Goal: Transaction & Acquisition: Book appointment/travel/reservation

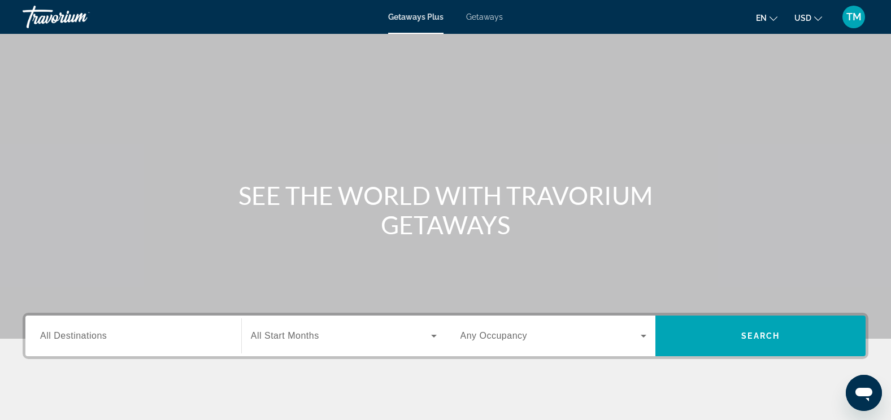
click at [103, 316] on div "Destination All Destinations" at bounding box center [133, 336] width 204 height 41
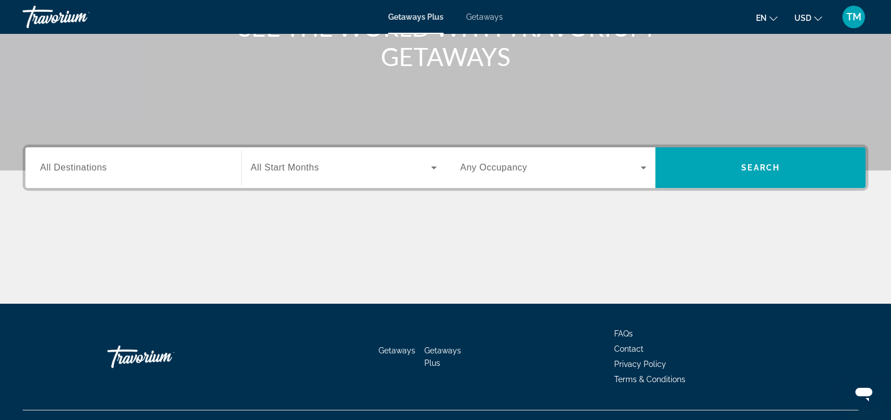
scroll to position [190, 0]
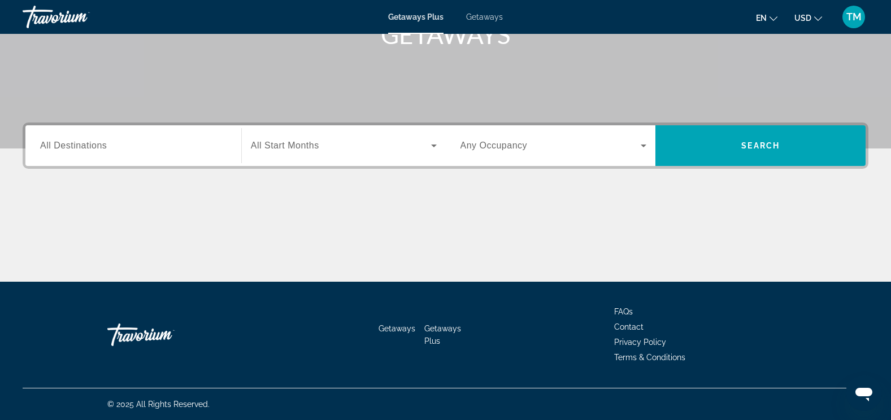
click at [68, 141] on span "All Destinations" at bounding box center [73, 146] width 67 height 10
click at [68, 141] on input "Destination All Destinations" at bounding box center [133, 146] width 186 height 14
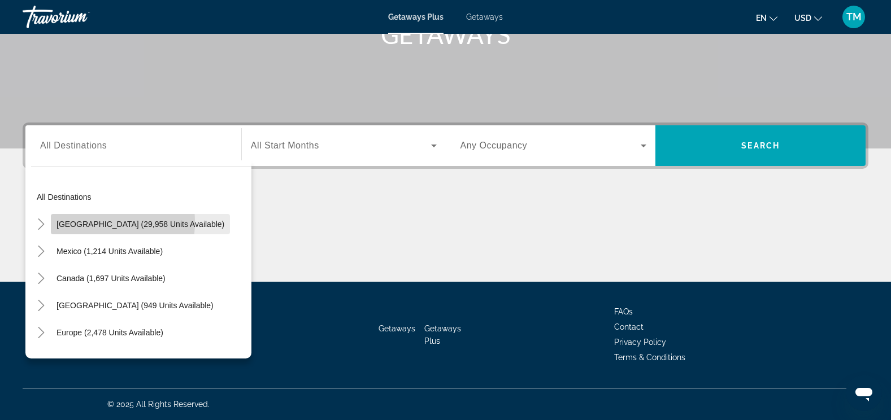
click at [80, 222] on span "[GEOGRAPHIC_DATA] (29,958 units available)" at bounding box center [140, 224] width 168 height 9
type input "**********"
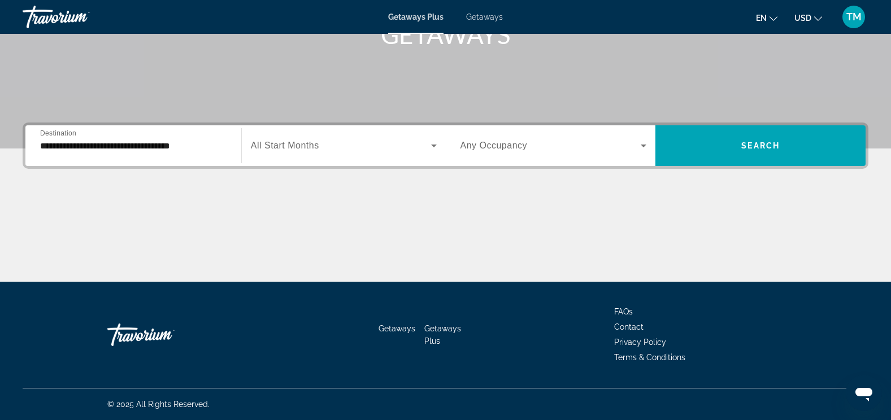
click at [290, 150] on span "All Start Months" at bounding box center [285, 146] width 68 height 10
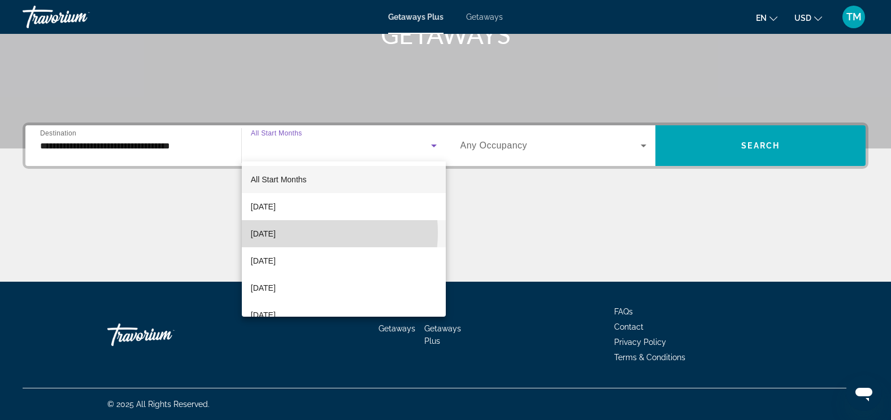
click at [276, 233] on span "[DATE]" at bounding box center [263, 234] width 25 height 14
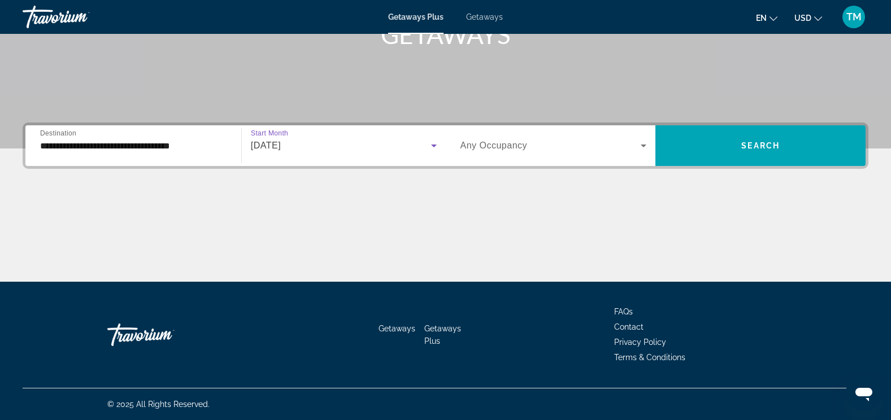
click at [641, 145] on icon "Search widget" at bounding box center [643, 146] width 6 height 3
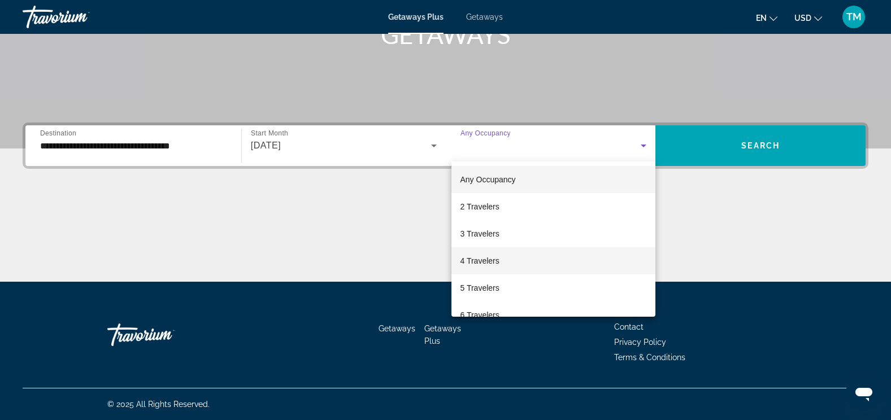
click at [535, 263] on mat-option "4 Travelers" at bounding box center [553, 260] width 204 height 27
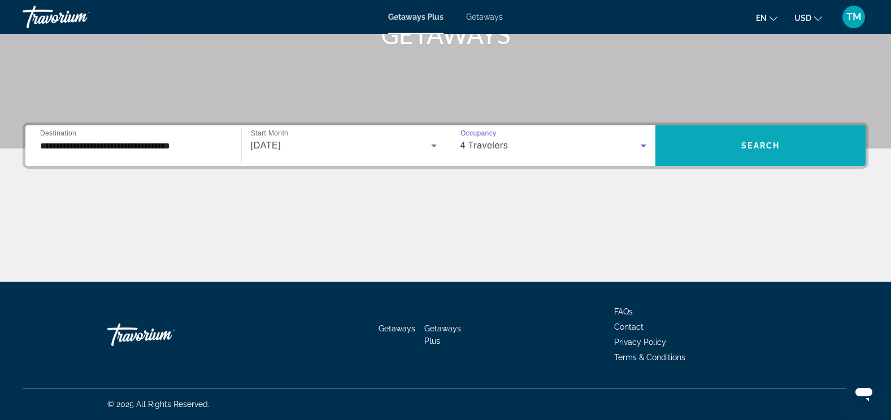
click at [720, 138] on span "Search widget" at bounding box center [760, 145] width 210 height 27
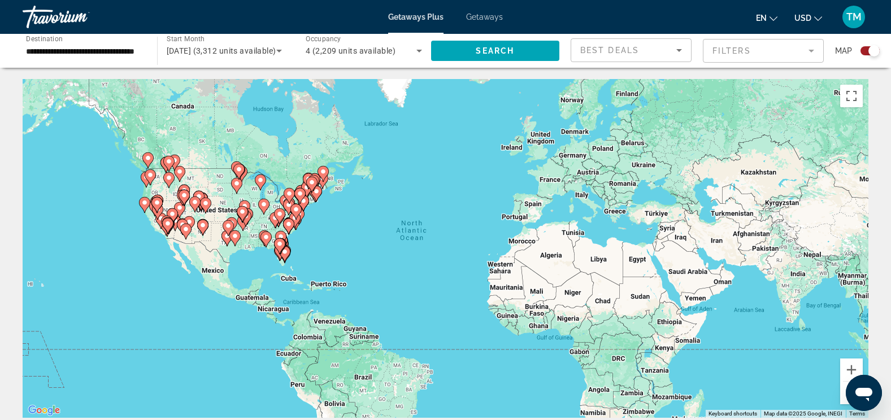
click at [813, 51] on mat-form-field "Filters" at bounding box center [762, 51] width 121 height 24
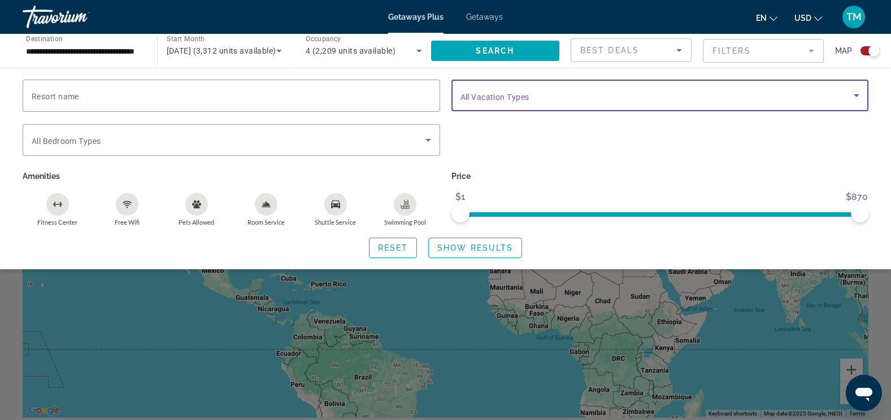
click at [857, 95] on icon "Search widget" at bounding box center [856, 95] width 6 height 3
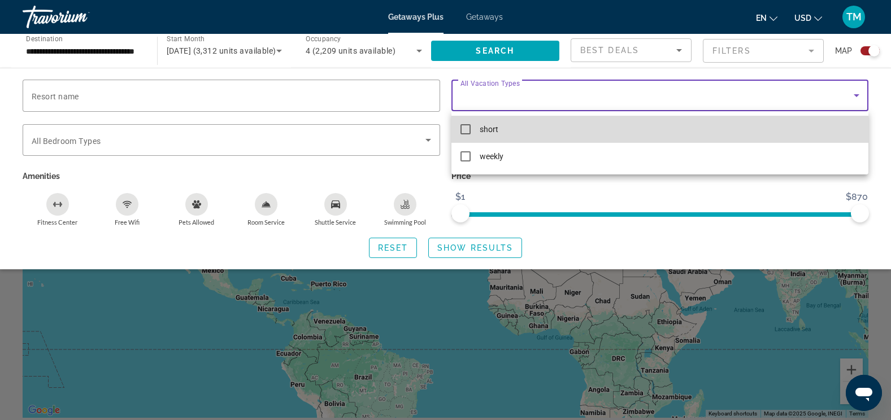
click at [467, 127] on mat-pseudo-checkbox at bounding box center [465, 129] width 10 height 10
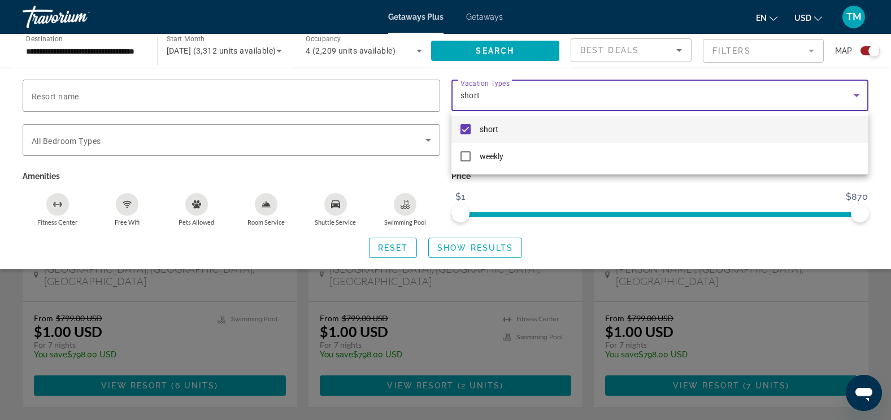
scroll to position [1670, 0]
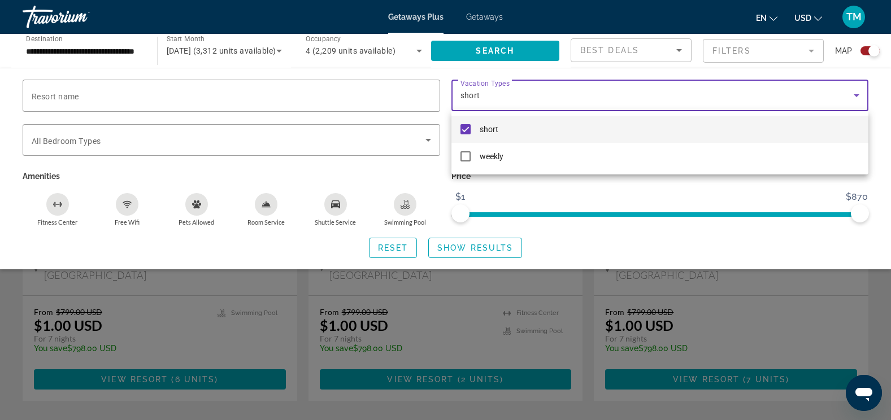
click at [369, 352] on div at bounding box center [445, 210] width 891 height 420
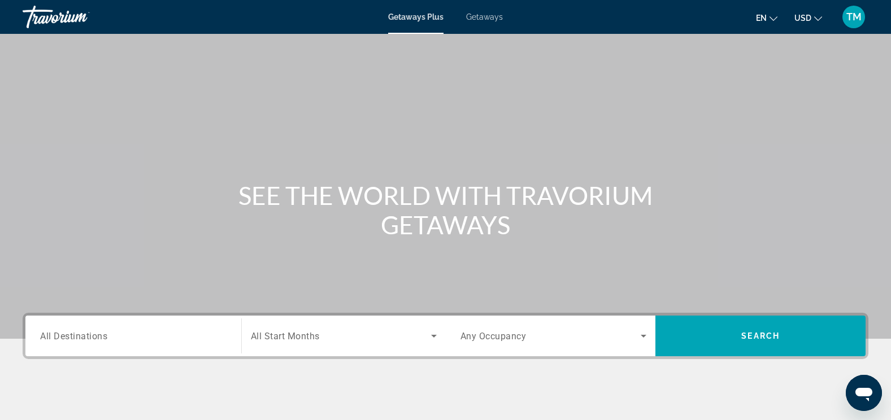
click at [434, 19] on span "Getaways Plus" at bounding box center [415, 16] width 55 height 9
click at [104, 339] on span "All Destinations" at bounding box center [73, 335] width 67 height 11
click at [104, 339] on input "Destination All Destinations" at bounding box center [133, 337] width 186 height 14
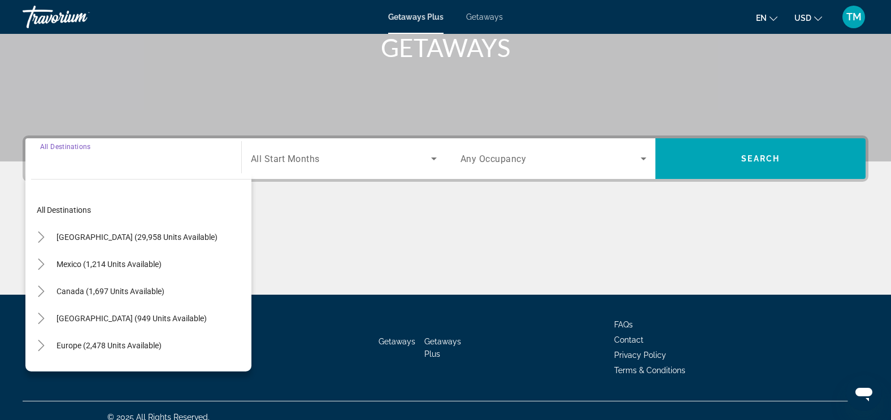
scroll to position [190, 0]
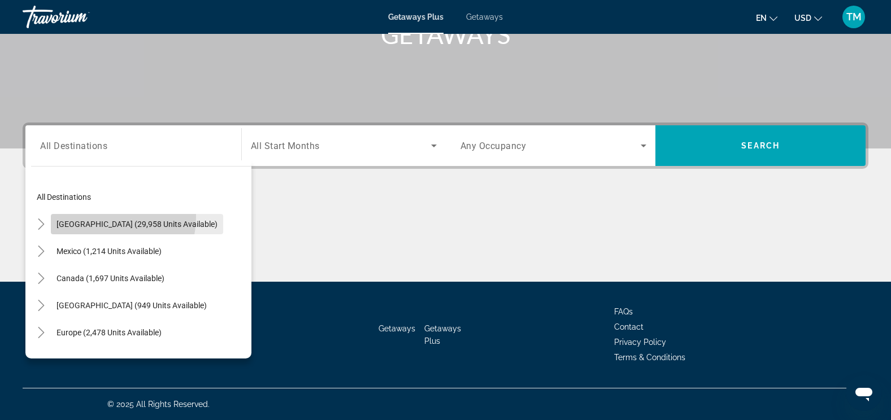
click at [89, 216] on span "Search widget" at bounding box center [137, 224] width 172 height 27
type input "**********"
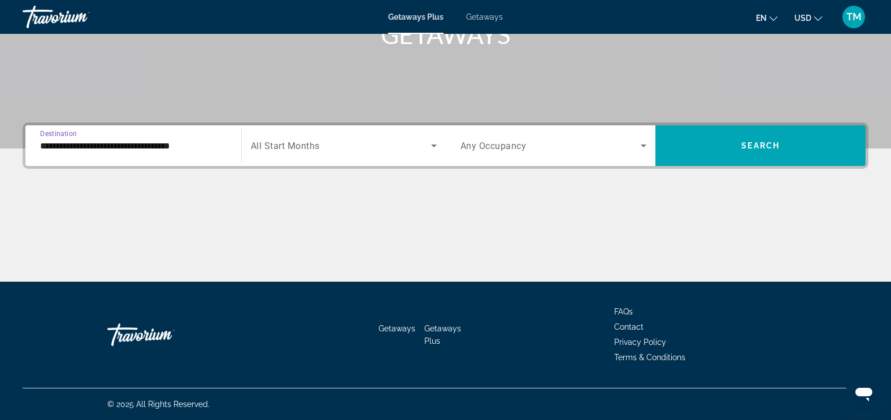
click at [431, 339] on span "Getaways Plus" at bounding box center [442, 334] width 37 height 21
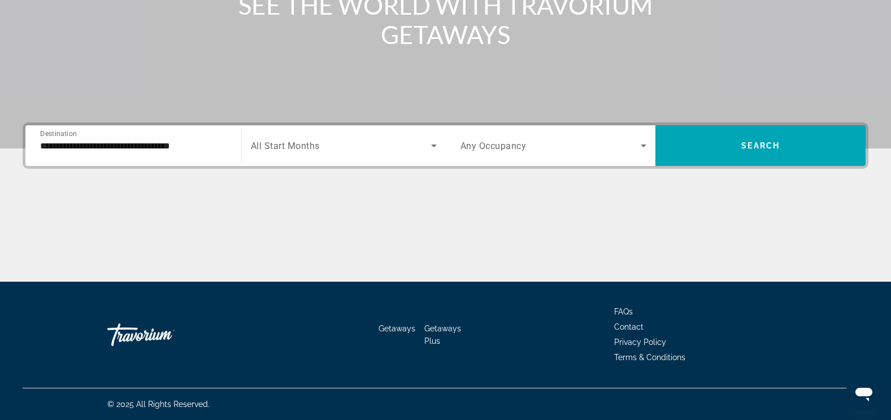
scroll to position [0, 0]
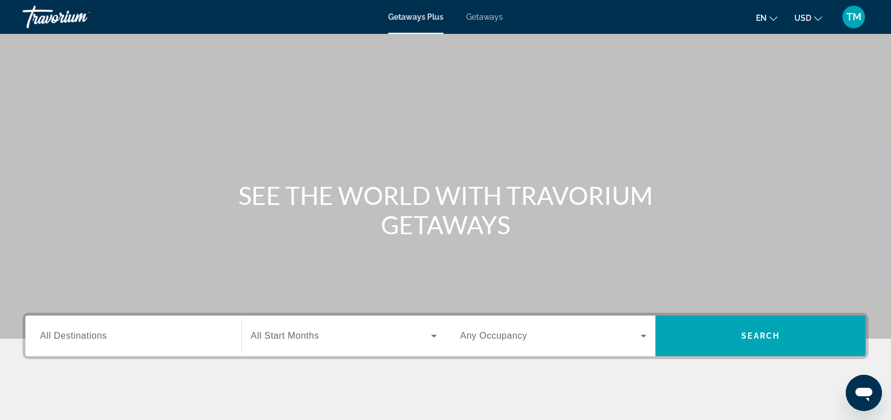
click at [470, 16] on span "Getaways" at bounding box center [484, 16] width 37 height 9
click at [117, 334] on input "Destination All Destinations" at bounding box center [133, 337] width 186 height 14
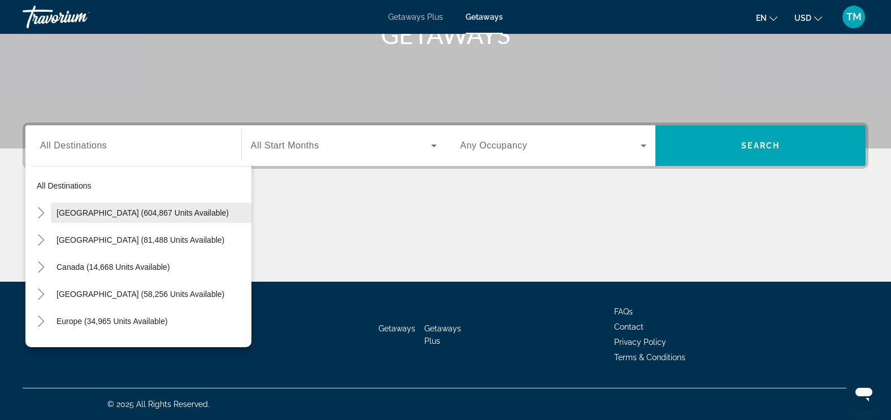
click at [62, 215] on span "[GEOGRAPHIC_DATA] (604,867 units available)" at bounding box center [142, 212] width 172 height 9
type input "**********"
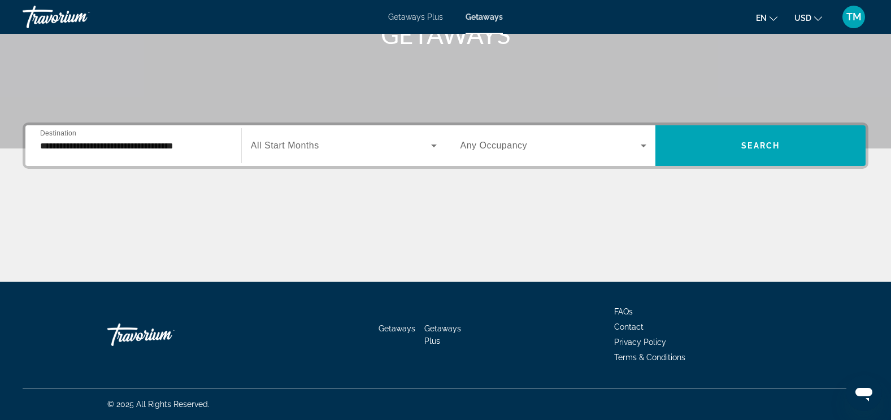
click at [409, 19] on span "Getaways Plus" at bounding box center [415, 16] width 55 height 9
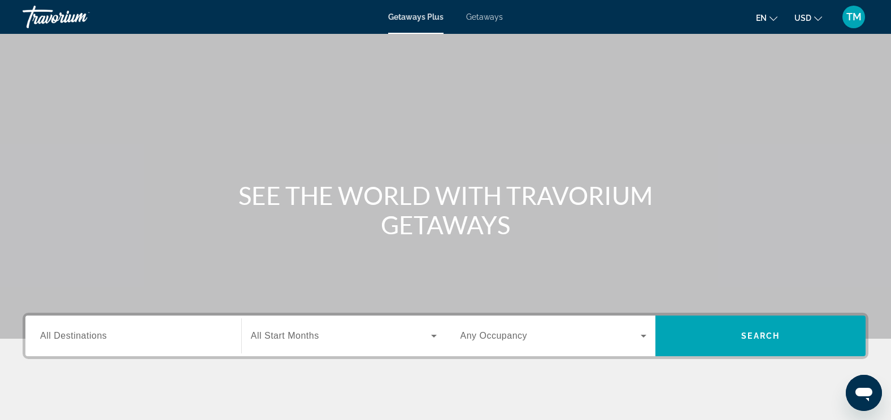
drag, startPoint x: 750, startPoint y: 339, endPoint x: 754, endPoint y: 344, distance: 6.4
click at [754, 344] on button "Search" at bounding box center [760, 336] width 210 height 41
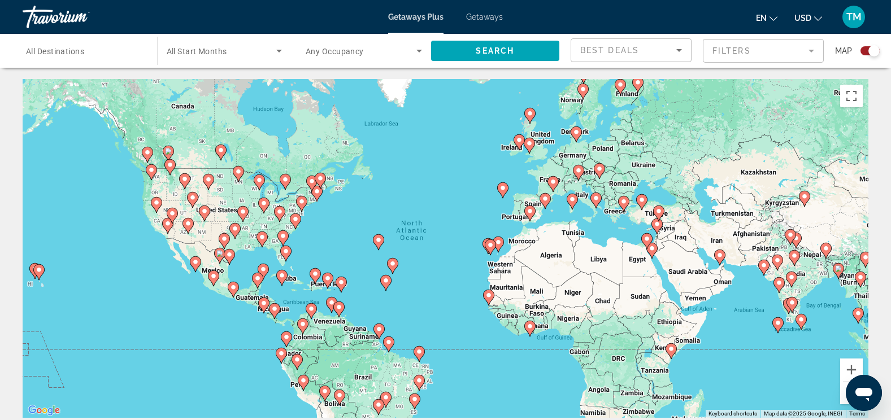
click at [282, 234] on image "Main content" at bounding box center [283, 236] width 7 height 7
type input "**********"
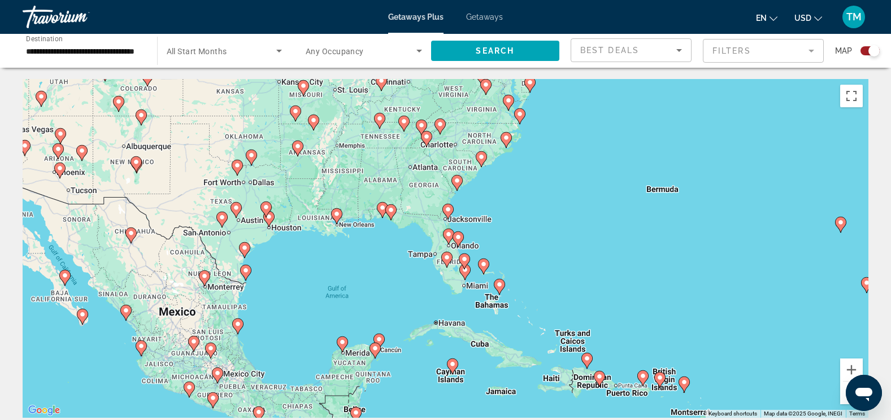
click at [456, 167] on div "To navigate, press the arrow keys. To activate drag with keyboard, press Alt + …" at bounding box center [445, 248] width 845 height 339
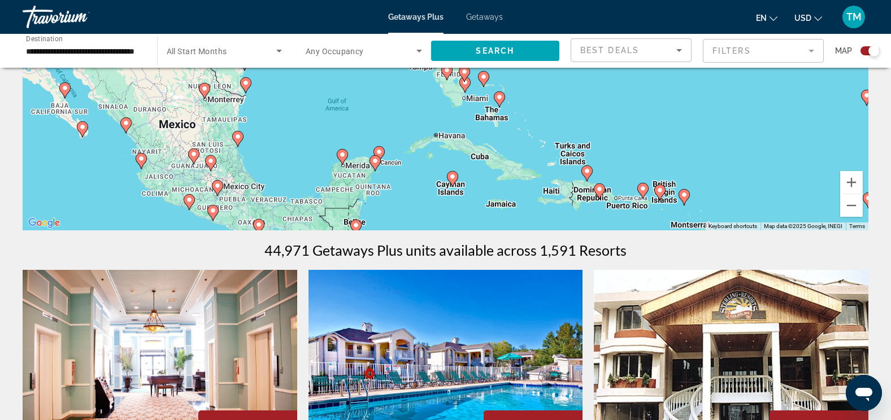
scroll to position [16, 0]
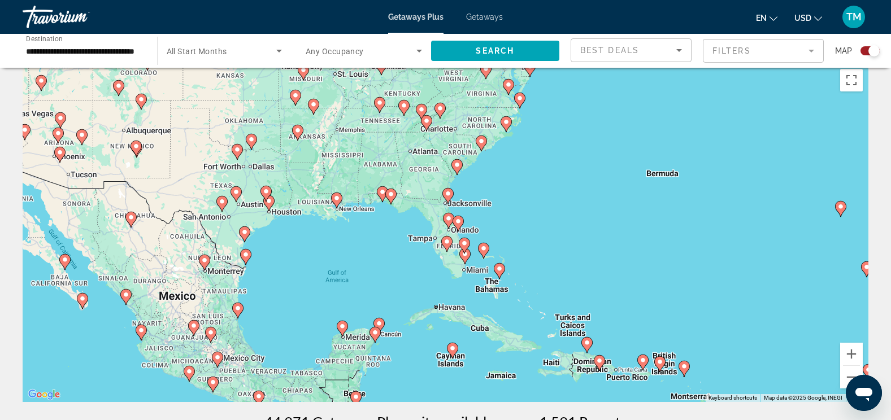
click at [456, 152] on div "To navigate, press the arrow keys. To activate drag with keyboard, press Alt + …" at bounding box center [445, 232] width 845 height 339
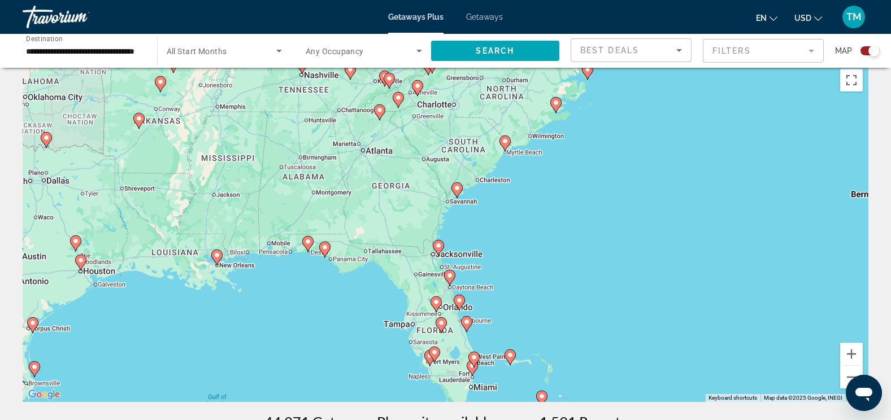
click at [474, 153] on div "To navigate, press the arrow keys. To activate drag with keyboard, press Alt + …" at bounding box center [445, 232] width 845 height 339
click at [466, 46] on span "Search widget" at bounding box center [495, 50] width 129 height 27
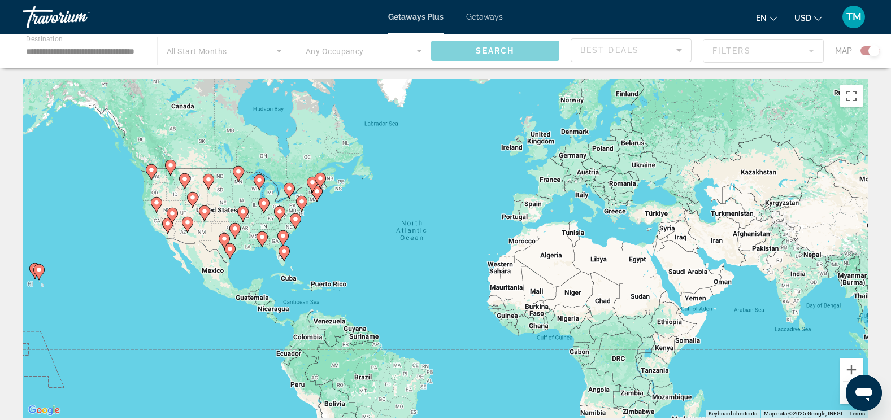
click at [466, 49] on div "Main content" at bounding box center [445, 51] width 891 height 34
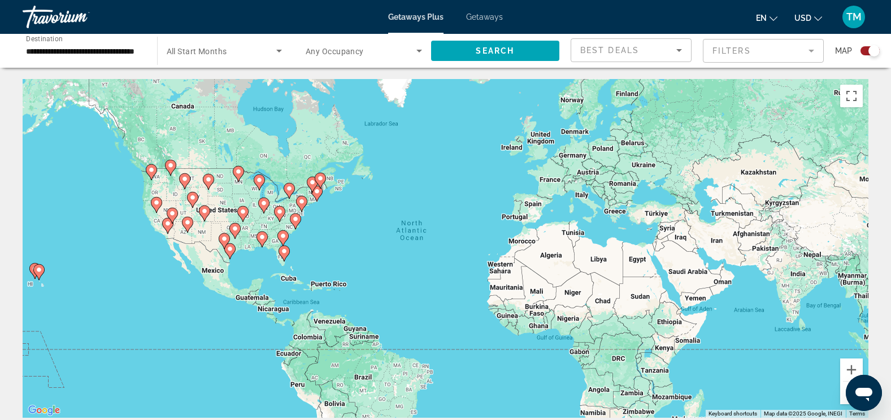
click at [801, 23] on button "USD USD ($) MXN (Mex$) CAD (Can$) GBP (£) EUR (€) AUD (A$) NZD (NZ$) CNY (CN¥)" at bounding box center [808, 18] width 28 height 16
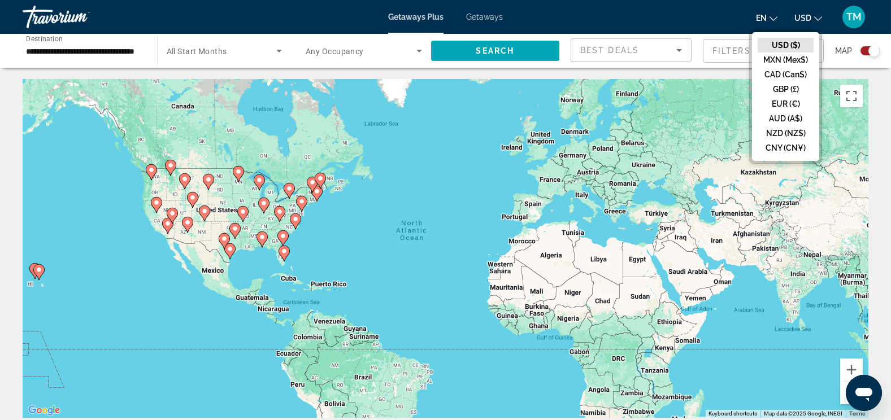
click at [791, 45] on button "USD ($)" at bounding box center [785, 45] width 56 height 15
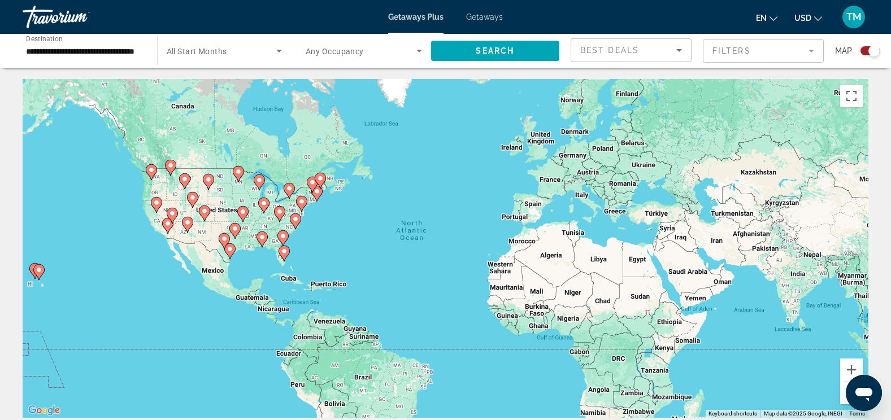
click at [813, 51] on mat-form-field "Filters" at bounding box center [762, 51] width 121 height 24
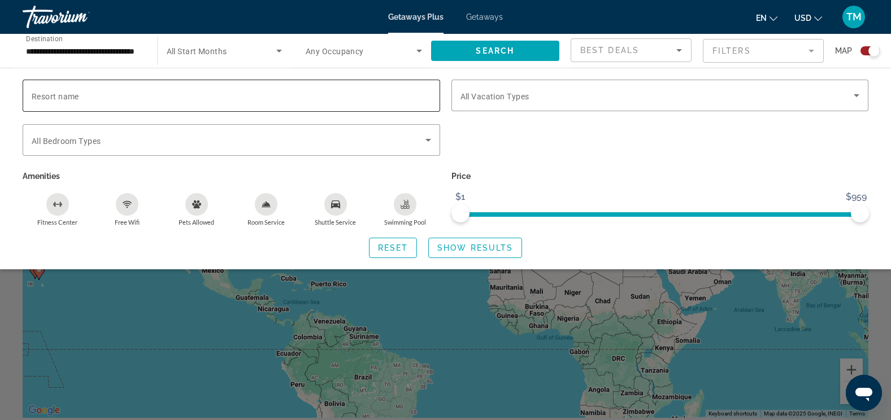
click at [58, 93] on span "Resort name" at bounding box center [55, 96] width 47 height 9
click at [58, 93] on input "Resort name" at bounding box center [231, 96] width 399 height 14
click at [57, 94] on input "Resort name" at bounding box center [231, 96] width 399 height 14
type input "**********"
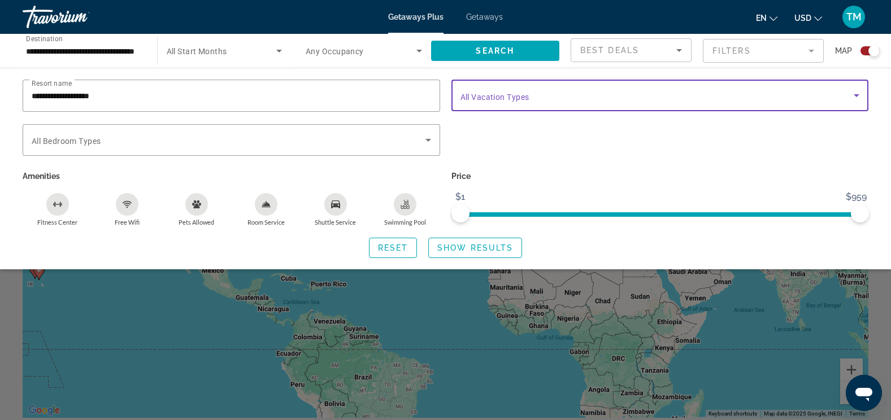
click at [858, 95] on icon "Search widget" at bounding box center [856, 95] width 6 height 3
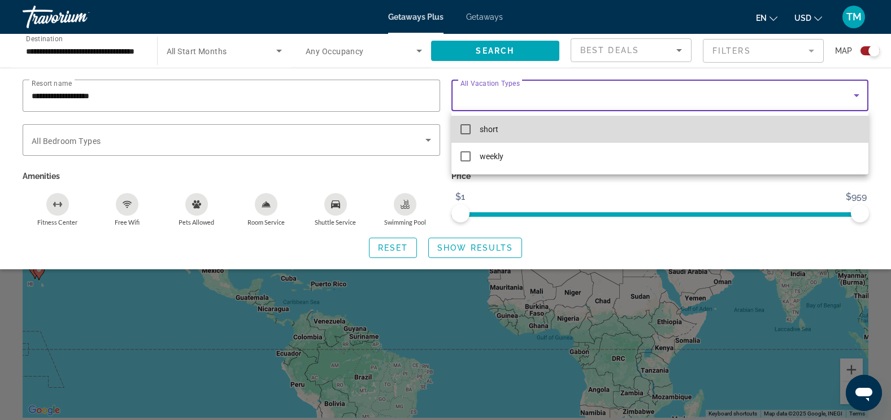
click at [461, 127] on mat-pseudo-checkbox at bounding box center [465, 129] width 10 height 10
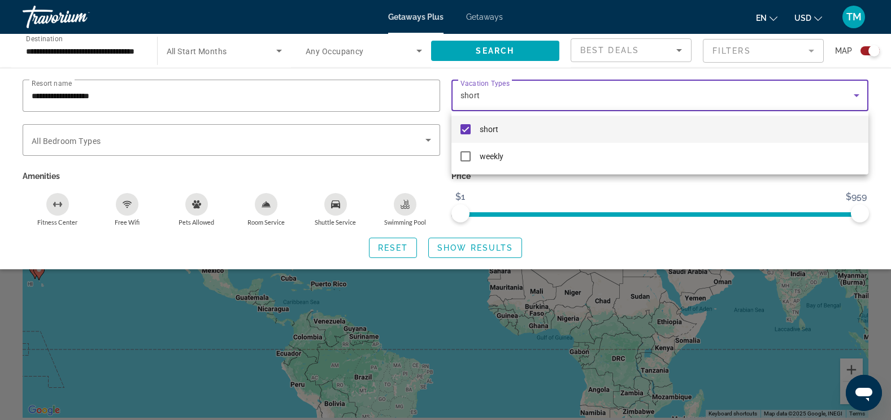
click at [185, 134] on div at bounding box center [445, 210] width 891 height 420
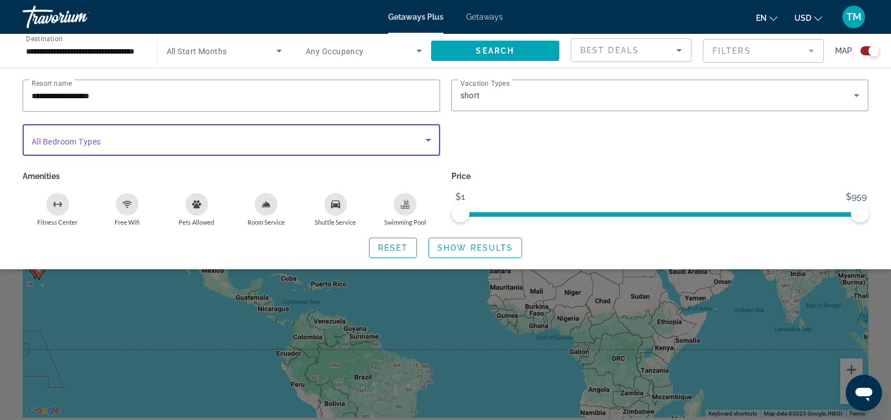
click at [428, 139] on icon "Search widget" at bounding box center [428, 140] width 6 height 3
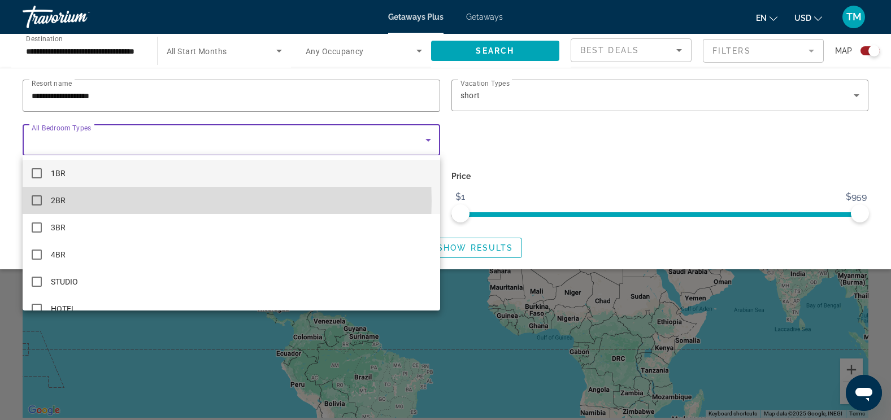
click at [38, 201] on mat-pseudo-checkbox at bounding box center [37, 200] width 10 height 10
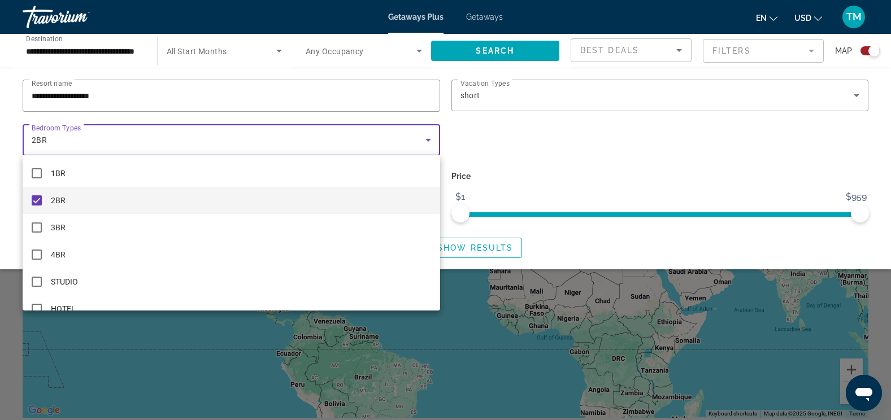
click at [513, 125] on div at bounding box center [445, 210] width 891 height 420
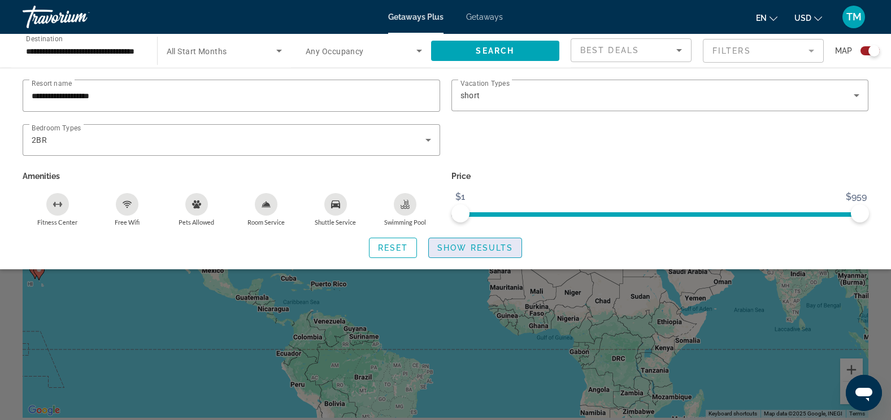
click at [459, 251] on span "Show Results" at bounding box center [475, 247] width 76 height 9
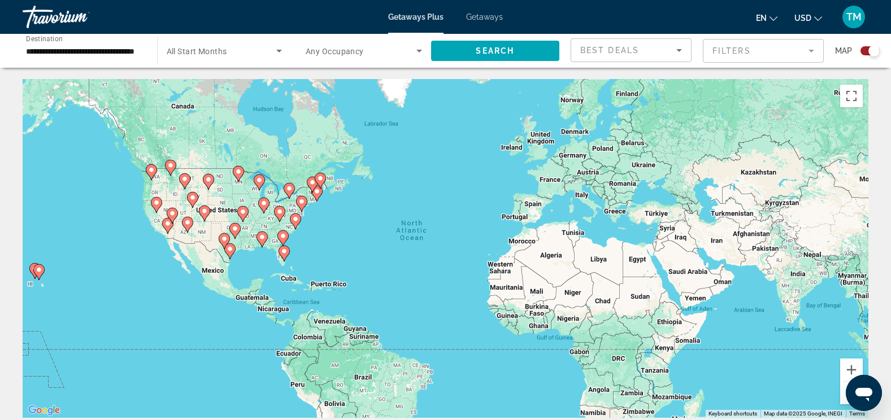
click at [437, 17] on span "Getaways Plus" at bounding box center [415, 16] width 55 height 9
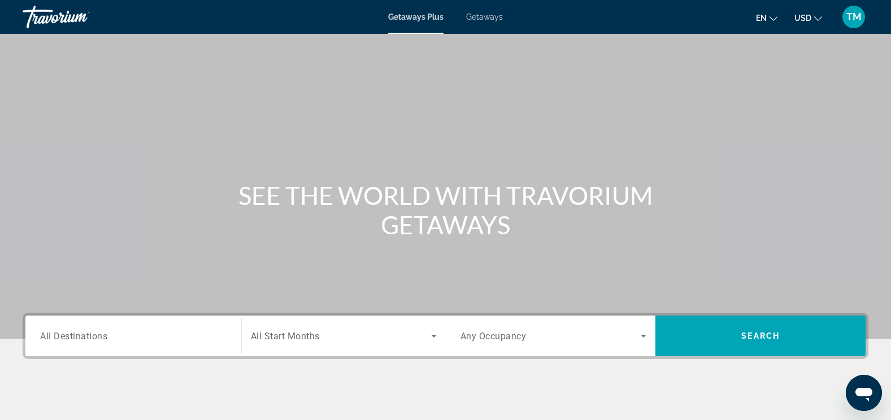
click at [104, 337] on span "All Destinations" at bounding box center [73, 335] width 67 height 11
click at [104, 337] on input "Destination All Destinations" at bounding box center [133, 337] width 186 height 14
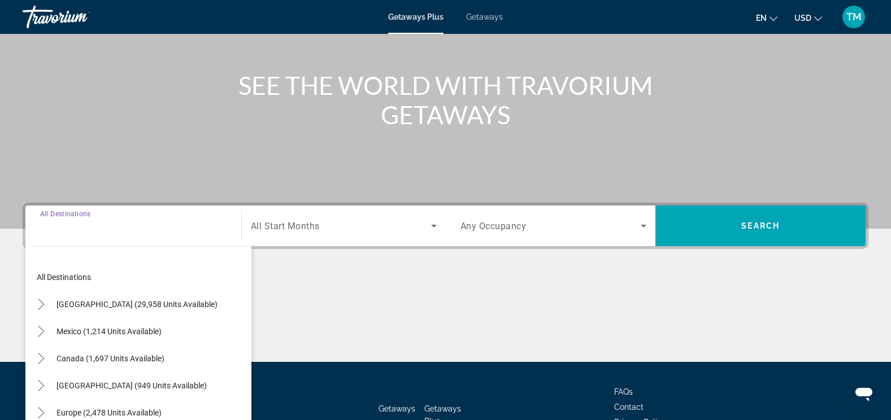
scroll to position [190, 0]
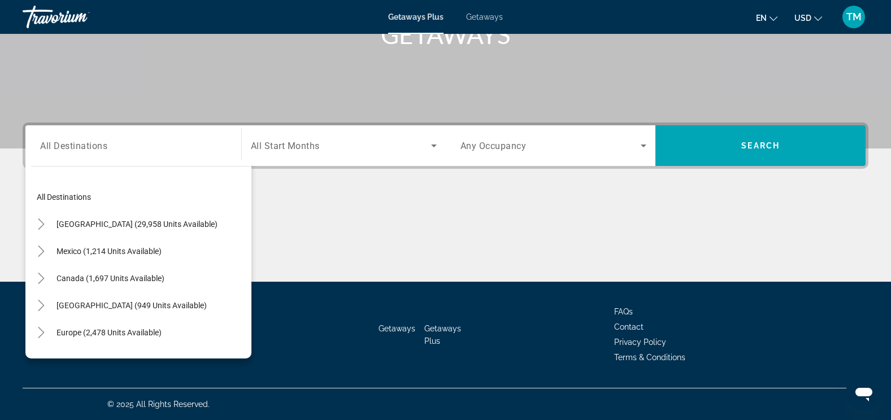
click at [322, 268] on div "Main content" at bounding box center [445, 239] width 845 height 85
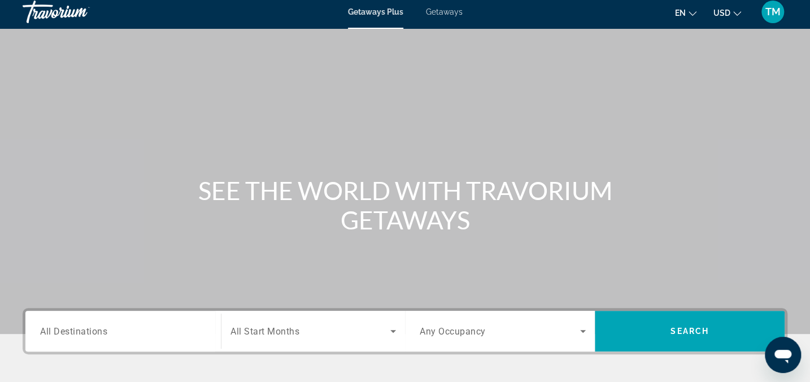
scroll to position [0, 0]
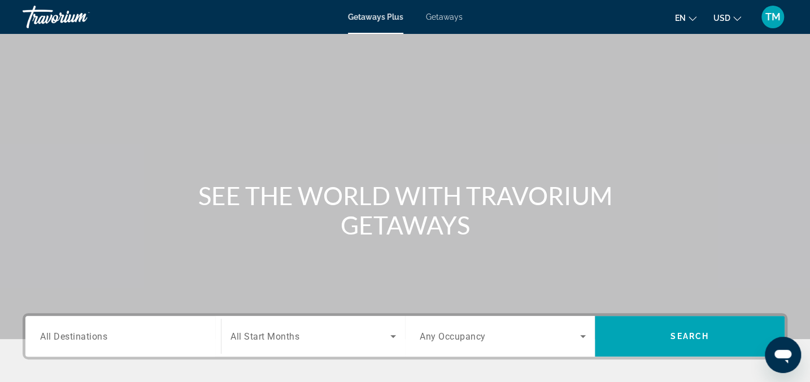
click at [114, 342] on input "Destination All Destinations" at bounding box center [123, 337] width 166 height 14
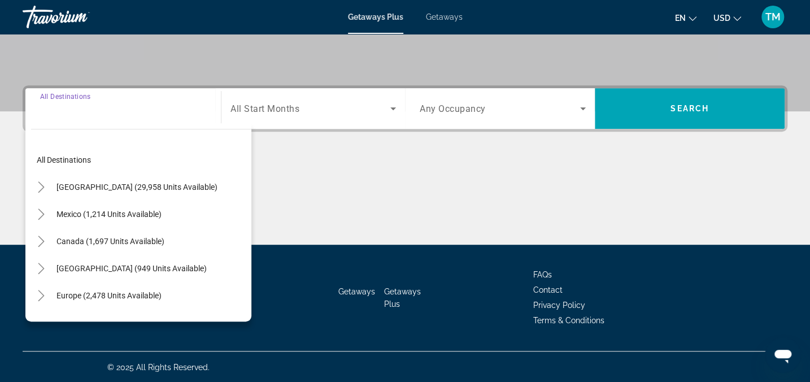
scroll to position [229, 0]
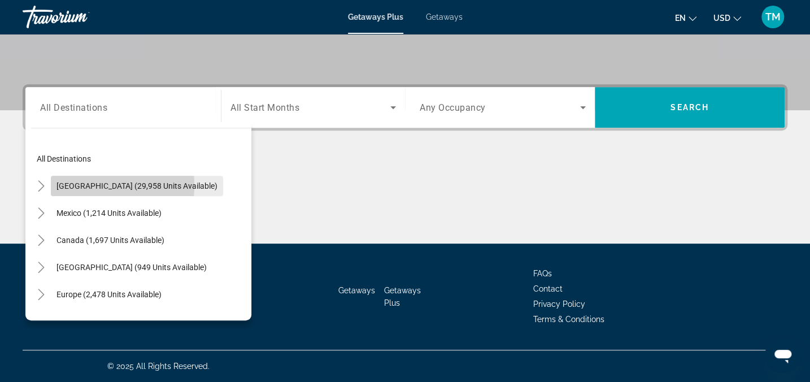
click at [53, 185] on span "Search widget" at bounding box center [137, 185] width 172 height 27
type input "**********"
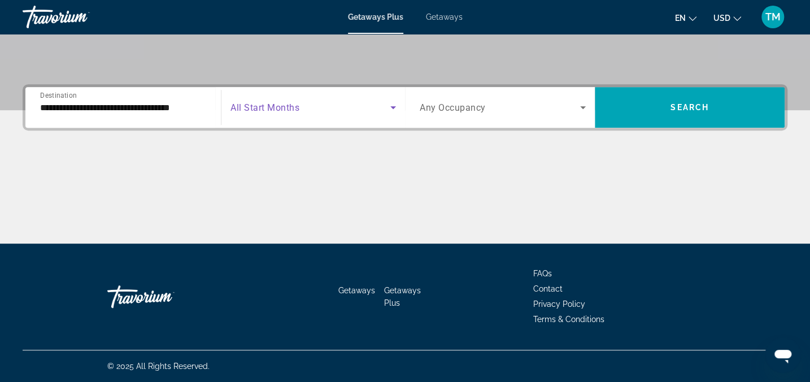
click at [391, 109] on icon "Search widget" at bounding box center [393, 108] width 14 height 14
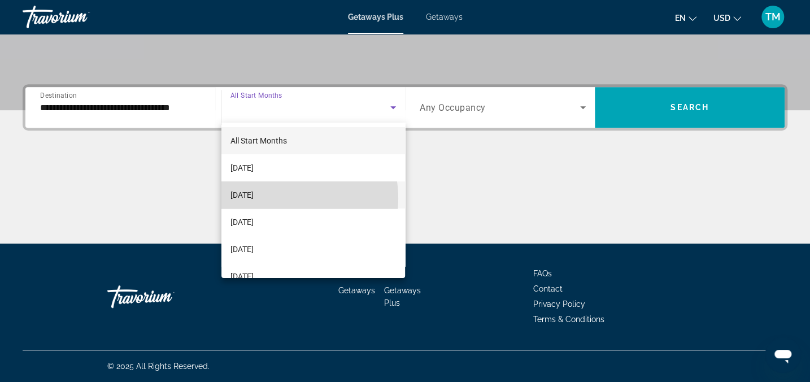
click at [254, 198] on span "[DATE]" at bounding box center [241, 195] width 23 height 14
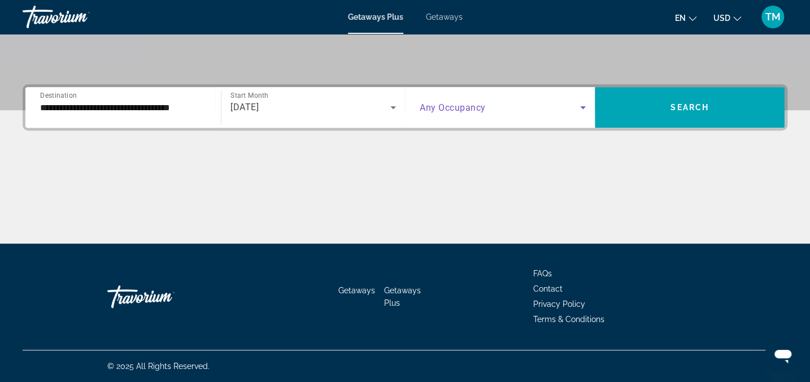
click at [580, 105] on icon "Search widget" at bounding box center [583, 108] width 14 height 14
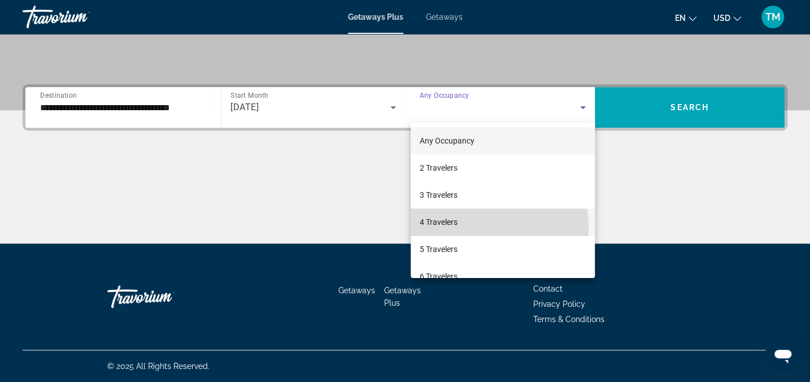
click at [466, 228] on mat-option "4 Travelers" at bounding box center [503, 221] width 184 height 27
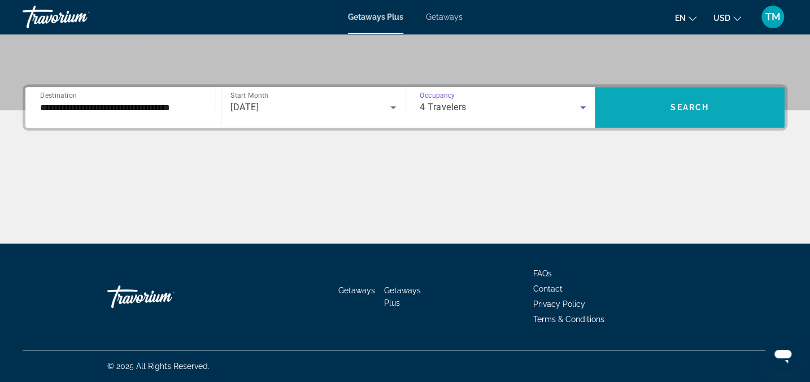
click at [672, 106] on span "Search" at bounding box center [689, 107] width 38 height 9
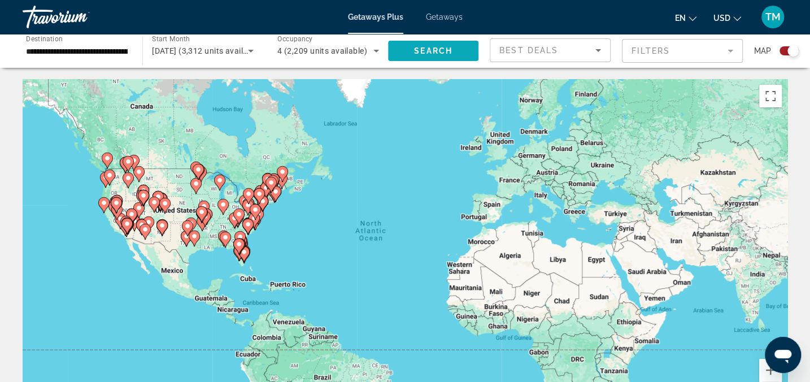
click at [413, 61] on span "Search widget" at bounding box center [433, 50] width 90 height 27
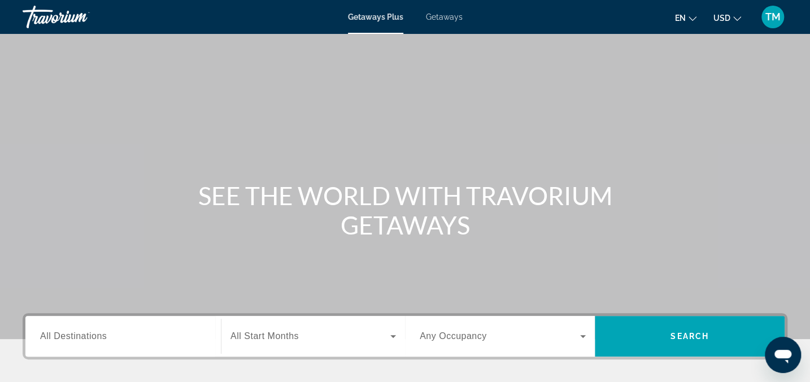
click at [201, 336] on input "Destination All Destinations" at bounding box center [123, 337] width 166 height 14
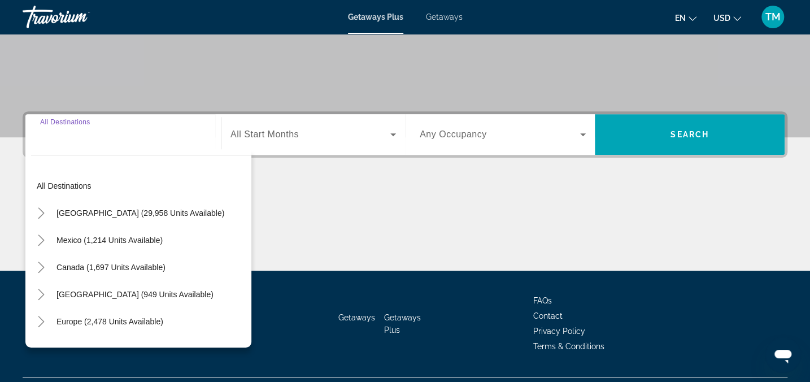
scroll to position [229, 0]
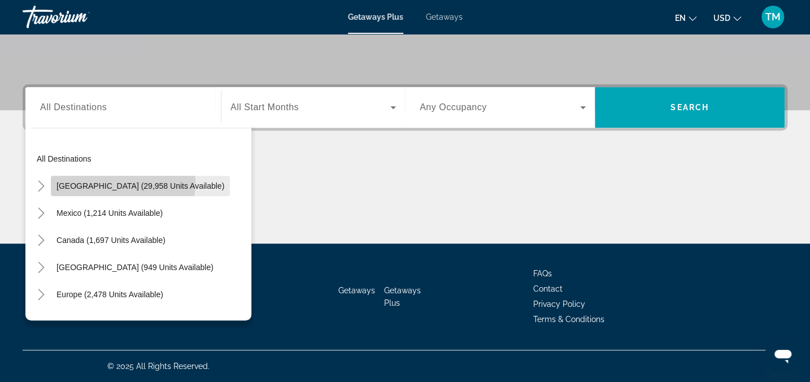
click at [98, 181] on span "[GEOGRAPHIC_DATA] (29,958 units available)" at bounding box center [140, 185] width 168 height 9
type input "**********"
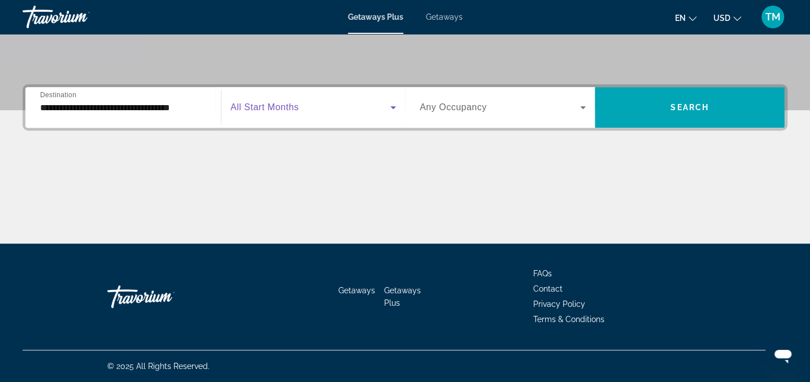
click at [392, 106] on icon "Search widget" at bounding box center [393, 107] width 6 height 3
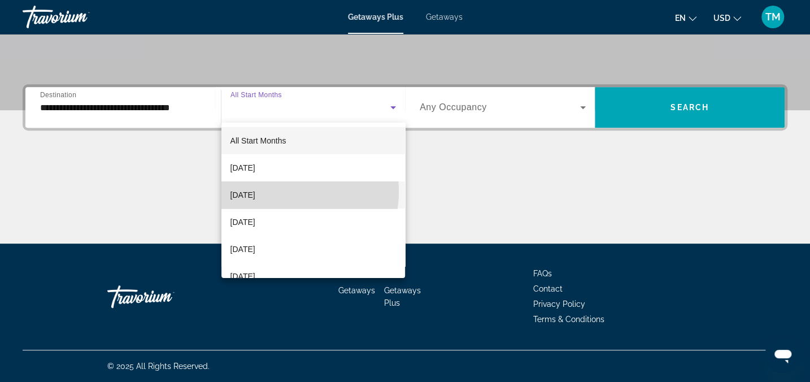
click at [282, 191] on mat-option "[DATE]" at bounding box center [313, 194] width 184 height 27
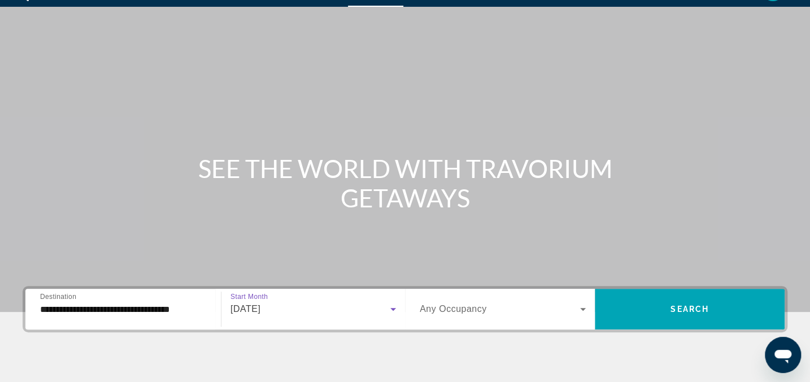
scroll to position [24, 0]
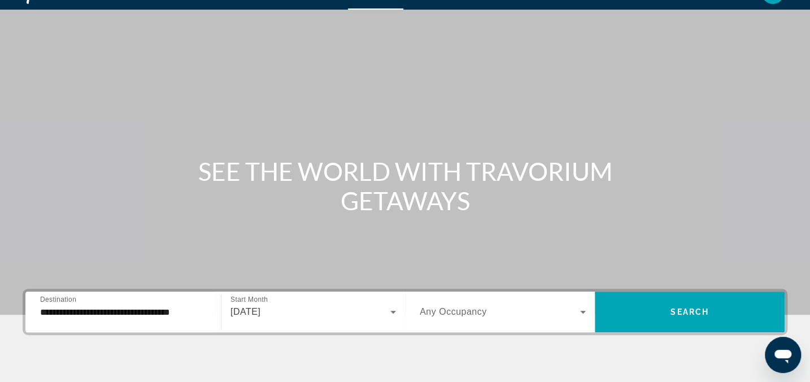
click at [62, 299] on span "Destination" at bounding box center [58, 298] width 36 height 7
click at [62, 305] on input "**********" at bounding box center [123, 312] width 166 height 14
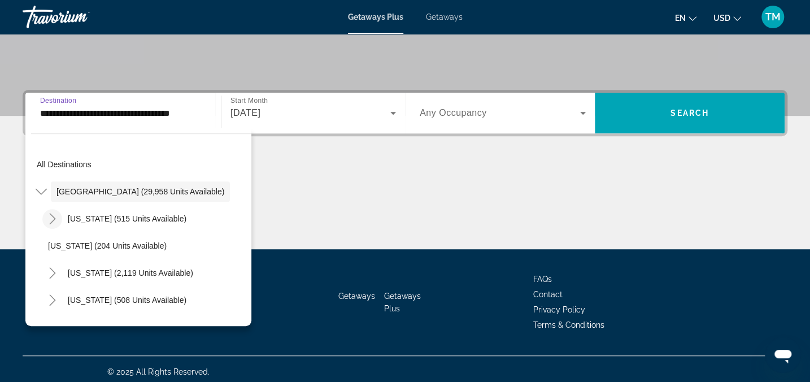
click at [52, 217] on icon "Toggle Arizona (515 units available)" at bounding box center [52, 218] width 11 height 11
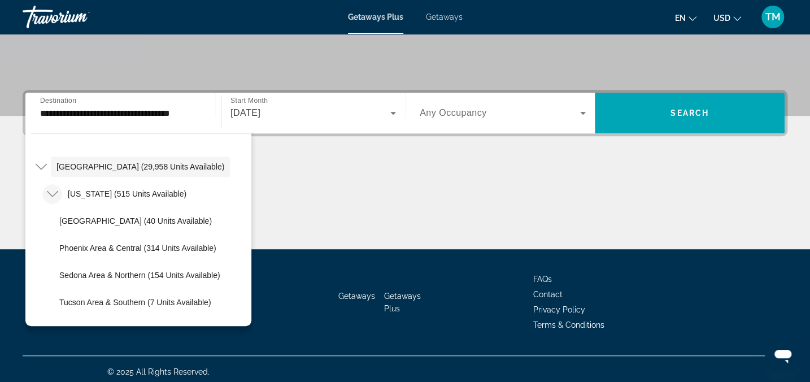
scroll to position [0, 0]
